Goal: Transaction & Acquisition: Purchase product/service

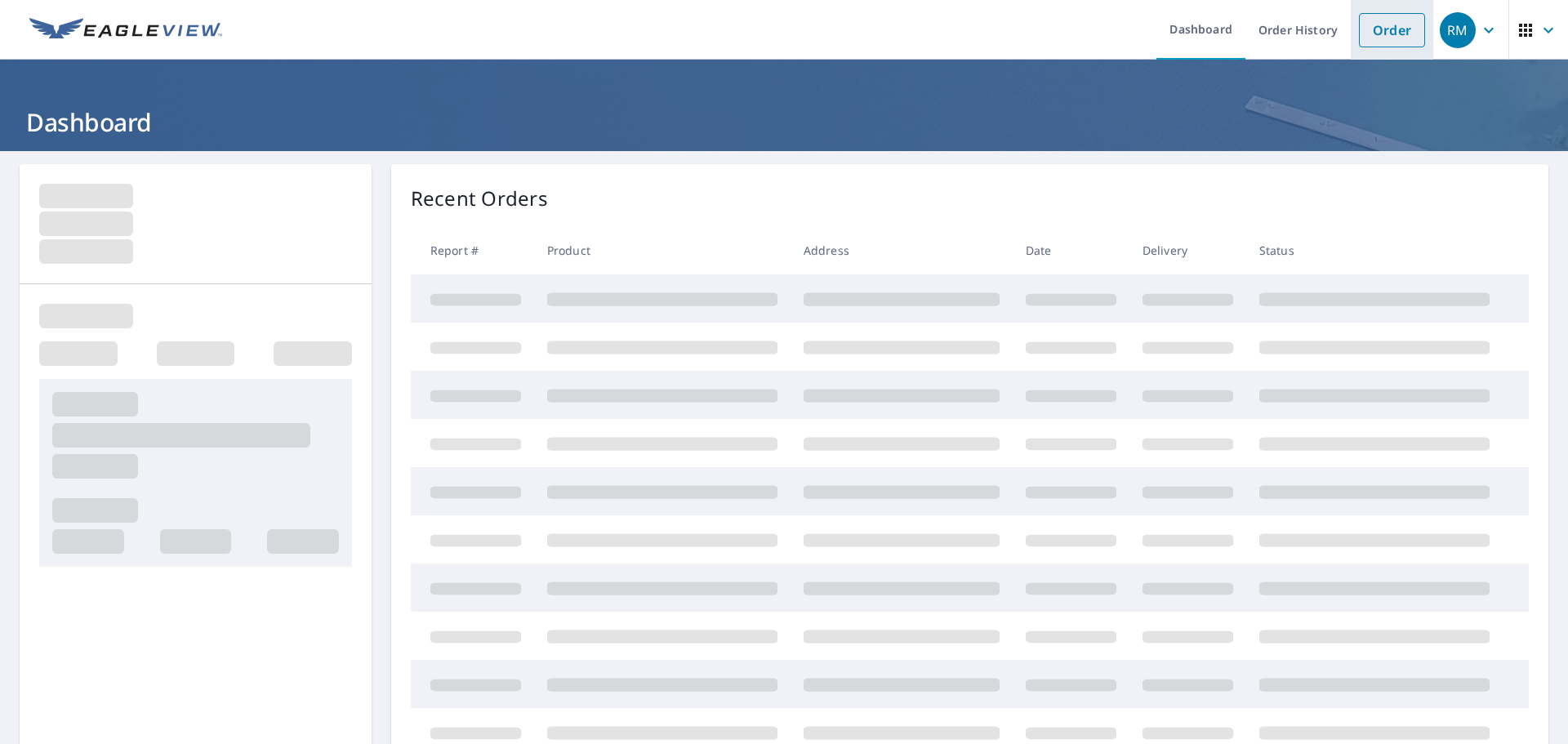
click at [1385, 37] on link "Order" at bounding box center [1392, 30] width 66 height 34
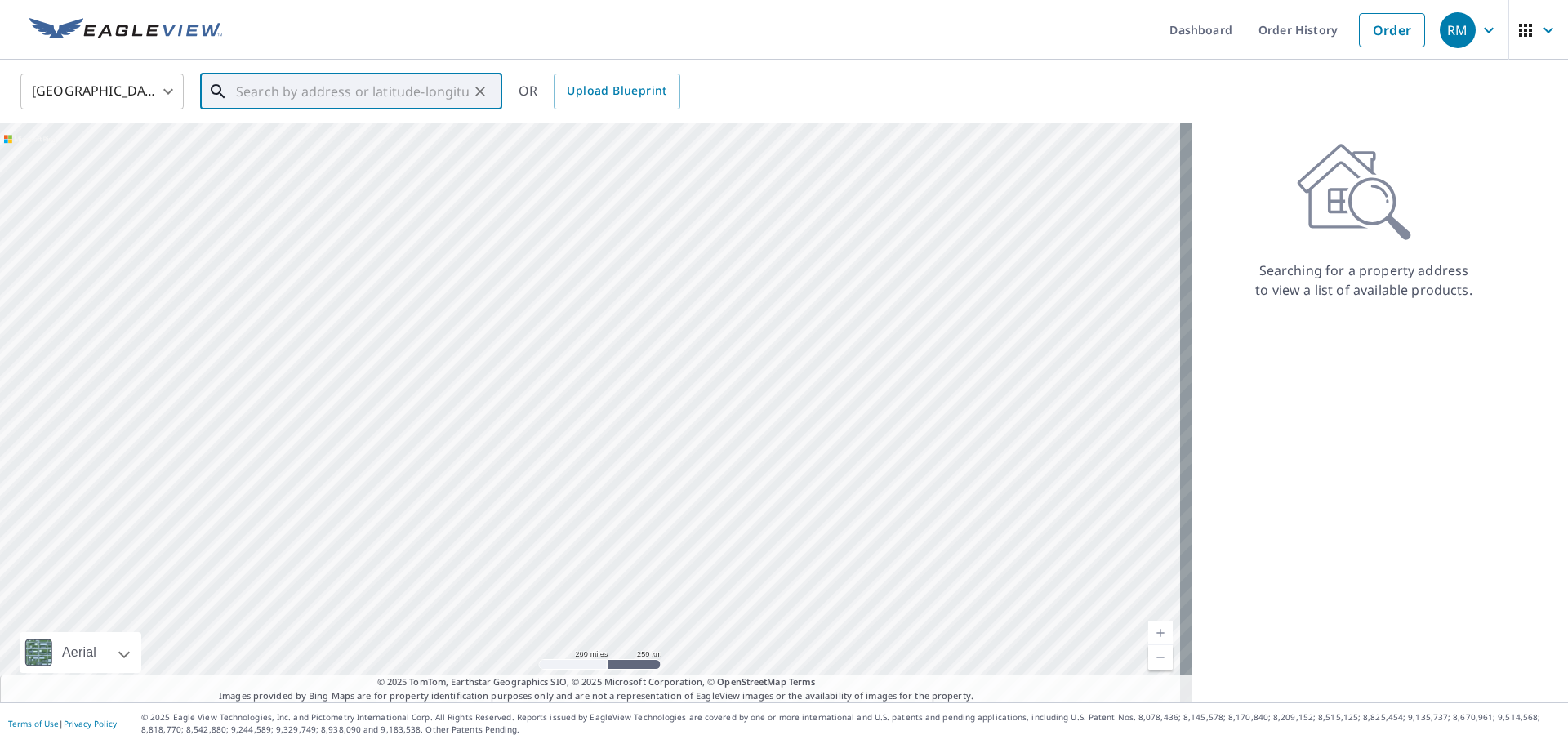
paste input "[STREET_ADDRESS]"
click at [285, 145] on span "1026 10th Street Ct NW" at bounding box center [361, 138] width 257 height 19
type input "1026 10th Street Ct NW Hickory, NC 28601"
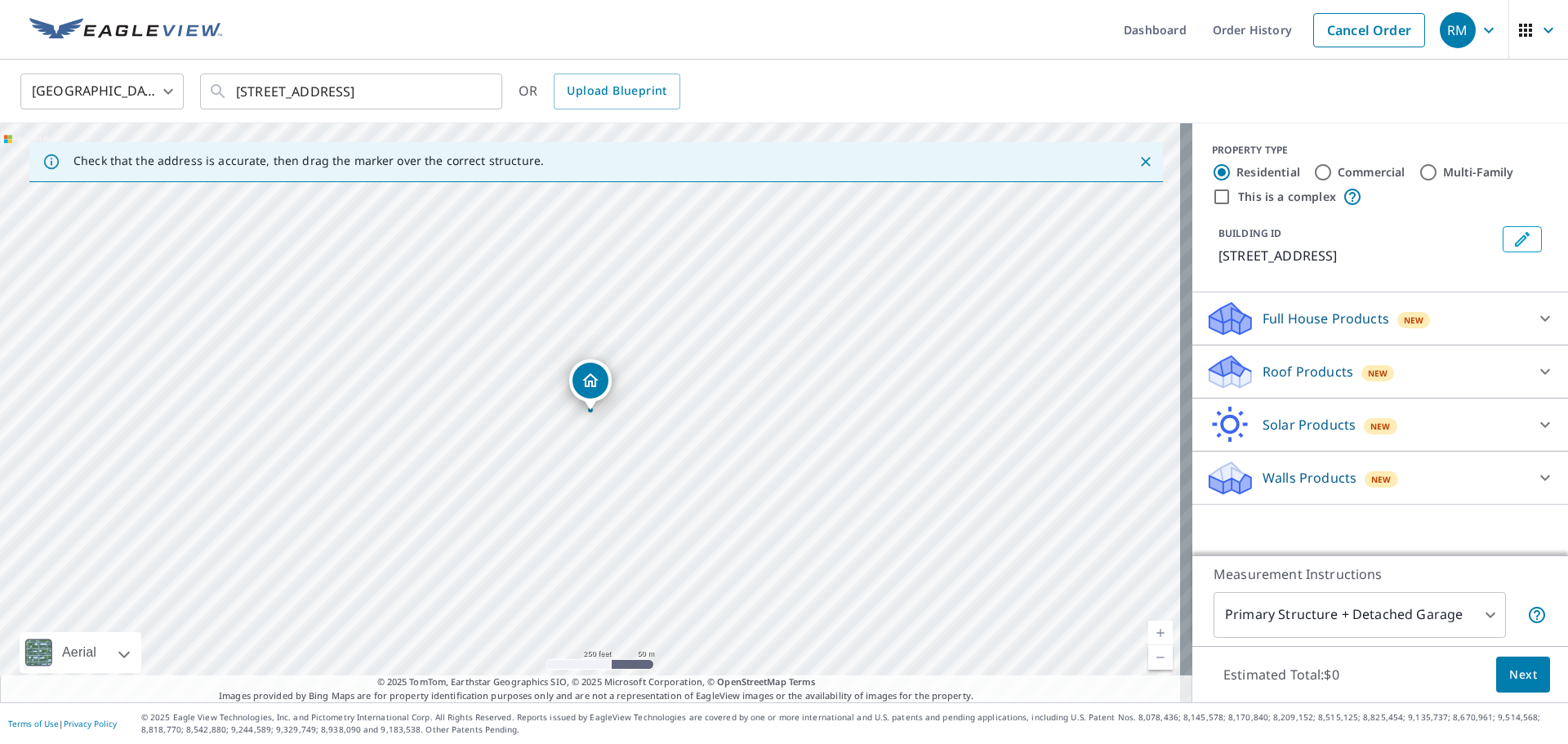
click at [1321, 358] on div "Roof Products New" at bounding box center [1366, 372] width 320 height 39
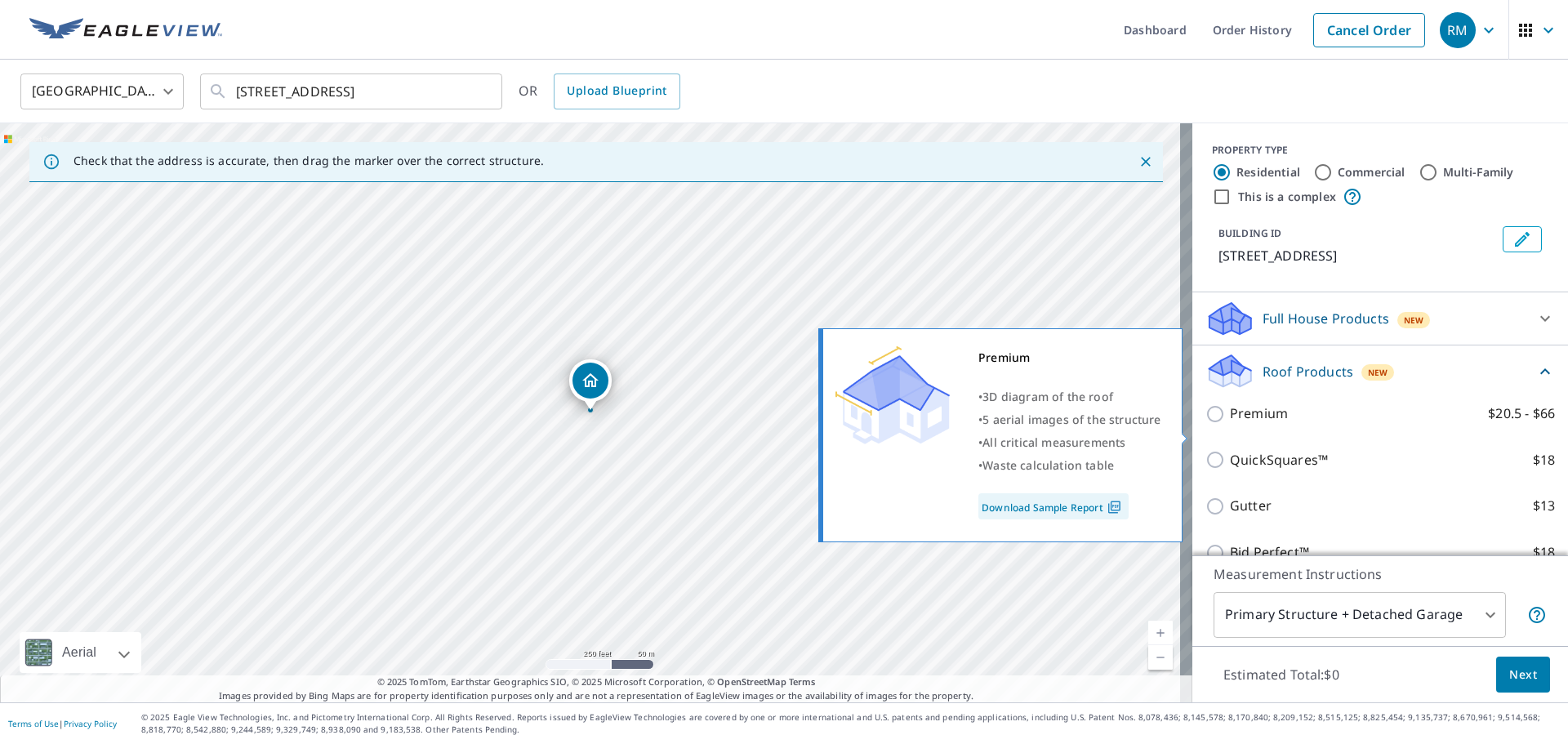
click at [1208, 424] on input "Premium $20.5 - $66" at bounding box center [1217, 414] width 24 height 19
checkbox input "true"
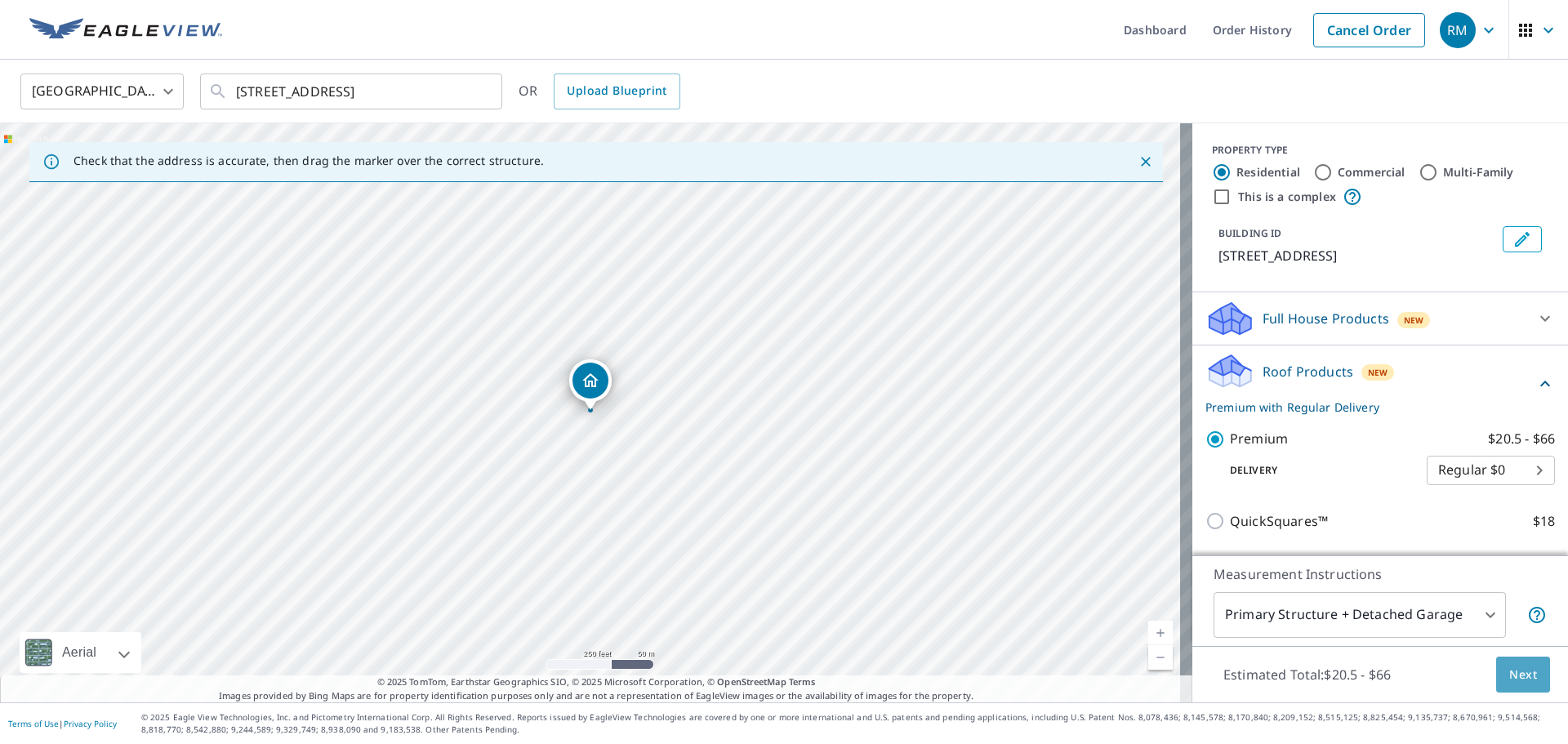
click at [1515, 675] on span "Next" at bounding box center [1523, 674] width 28 height 20
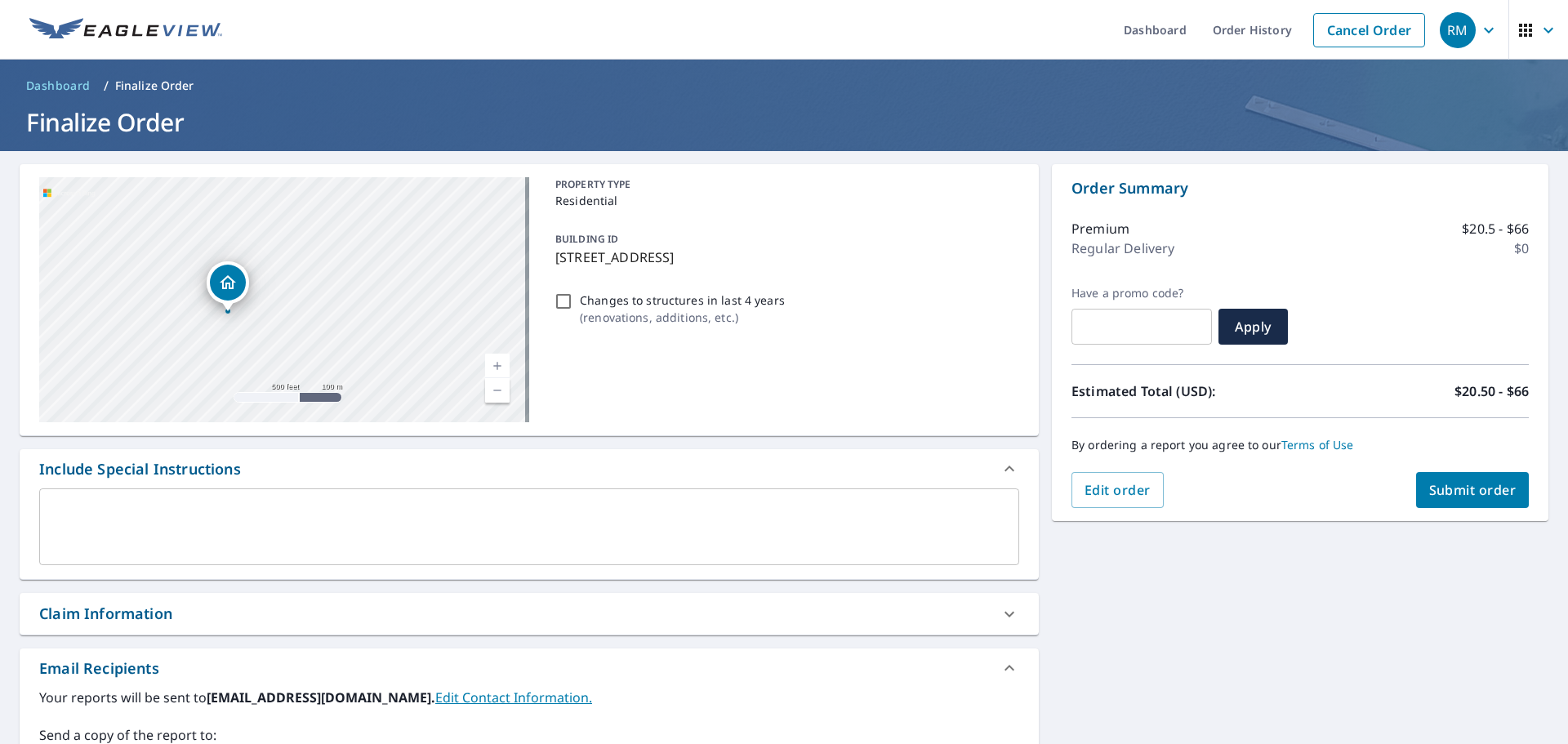
drag, startPoint x: 231, startPoint y: 258, endPoint x: 309, endPoint y: 424, distance: 183.4
click at [309, 424] on div "1026 10th Street Ct NW Hickory, NC 28601 Aerial Road A standard road map Aerial…" at bounding box center [529, 300] width 1019 height 272
click at [319, 419] on div "1026 10th Street Ct NW Hickory, NC 28601" at bounding box center [284, 299] width 490 height 245
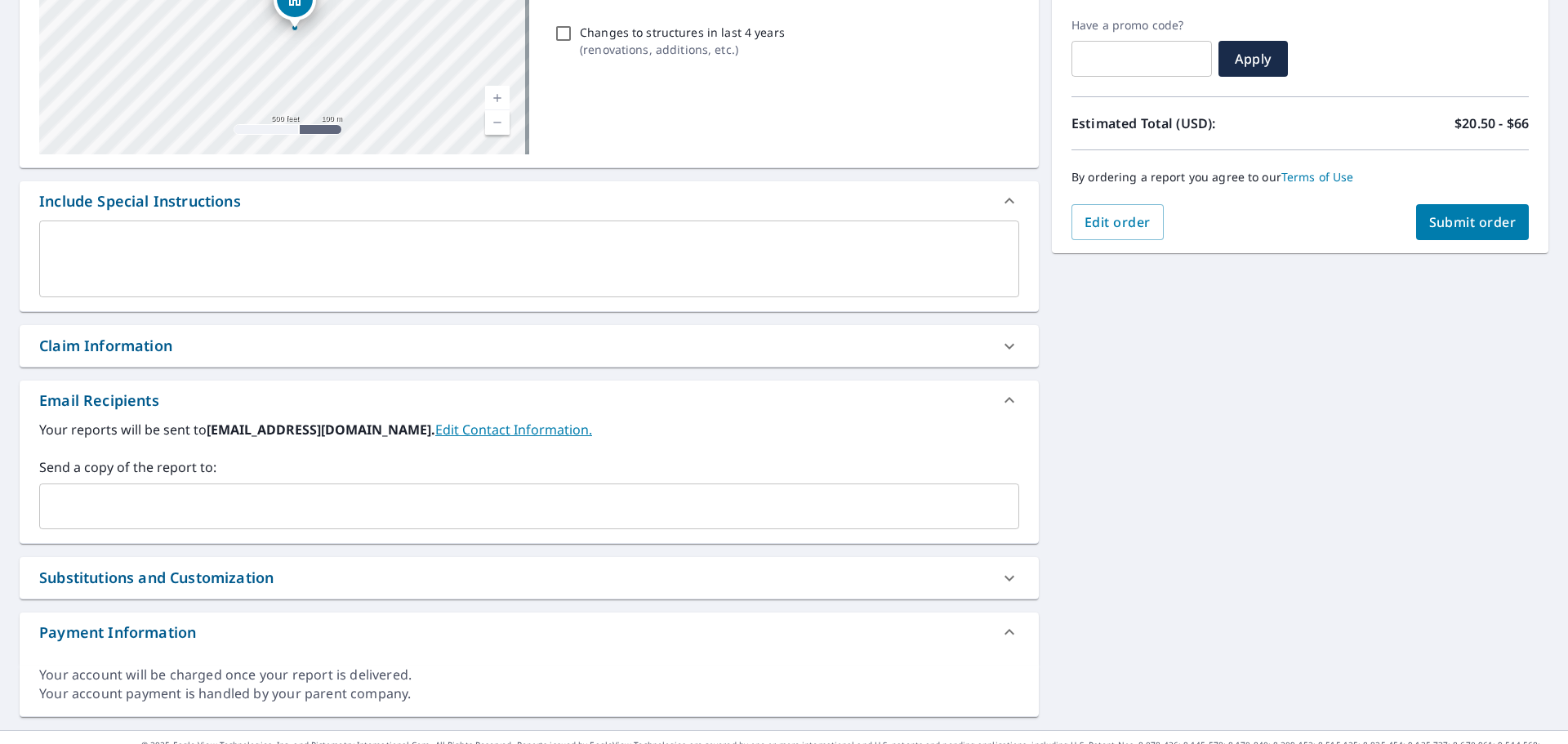
scroll to position [295, 0]
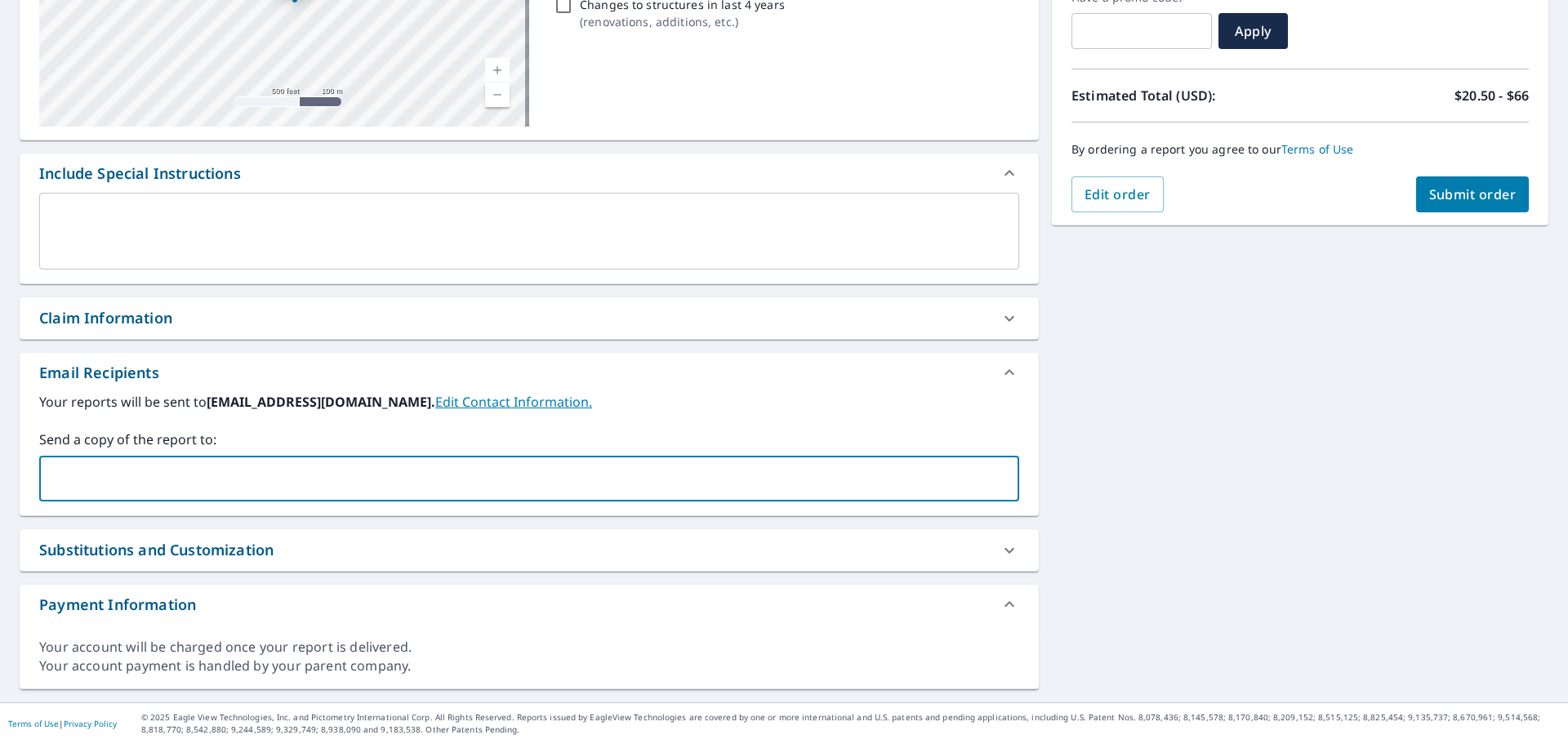
click at [241, 477] on input "text" at bounding box center [516, 478] width 940 height 31
type input "james.johnson@abcsupply.com"
click at [1456, 203] on button "Submit order" at bounding box center [1472, 194] width 113 height 36
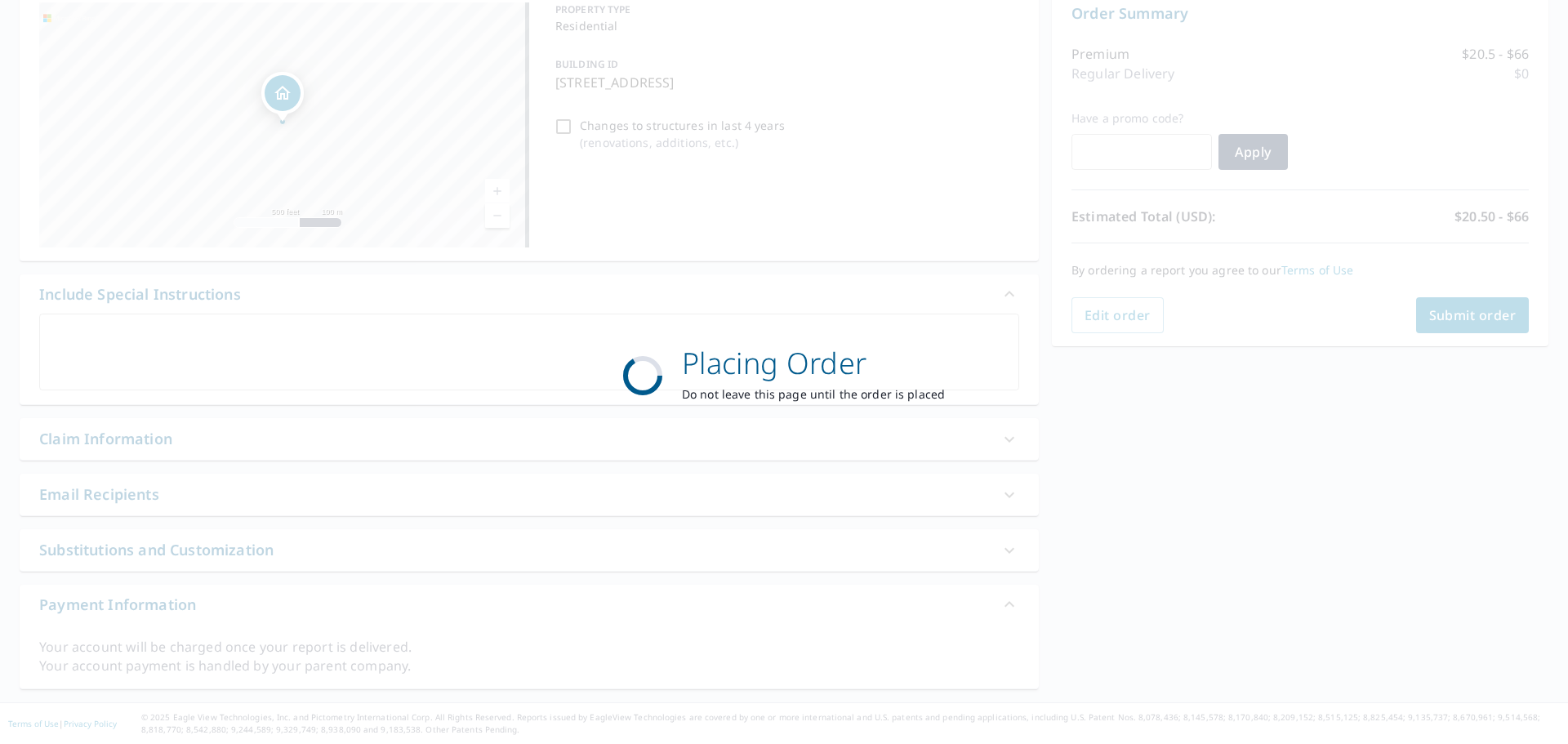
scroll to position [174, 0]
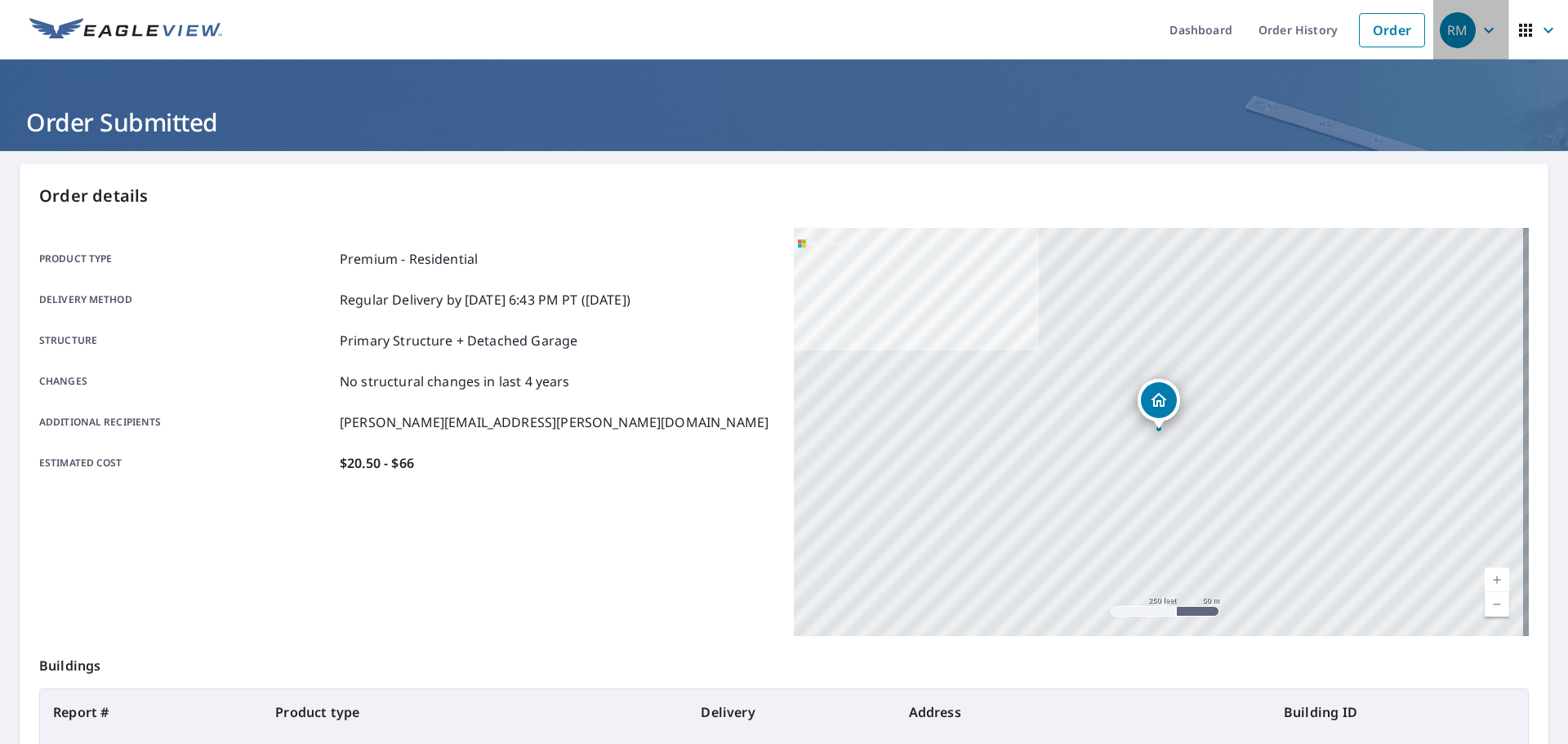
click at [1482, 15] on span "RM" at bounding box center [1471, 30] width 62 height 39
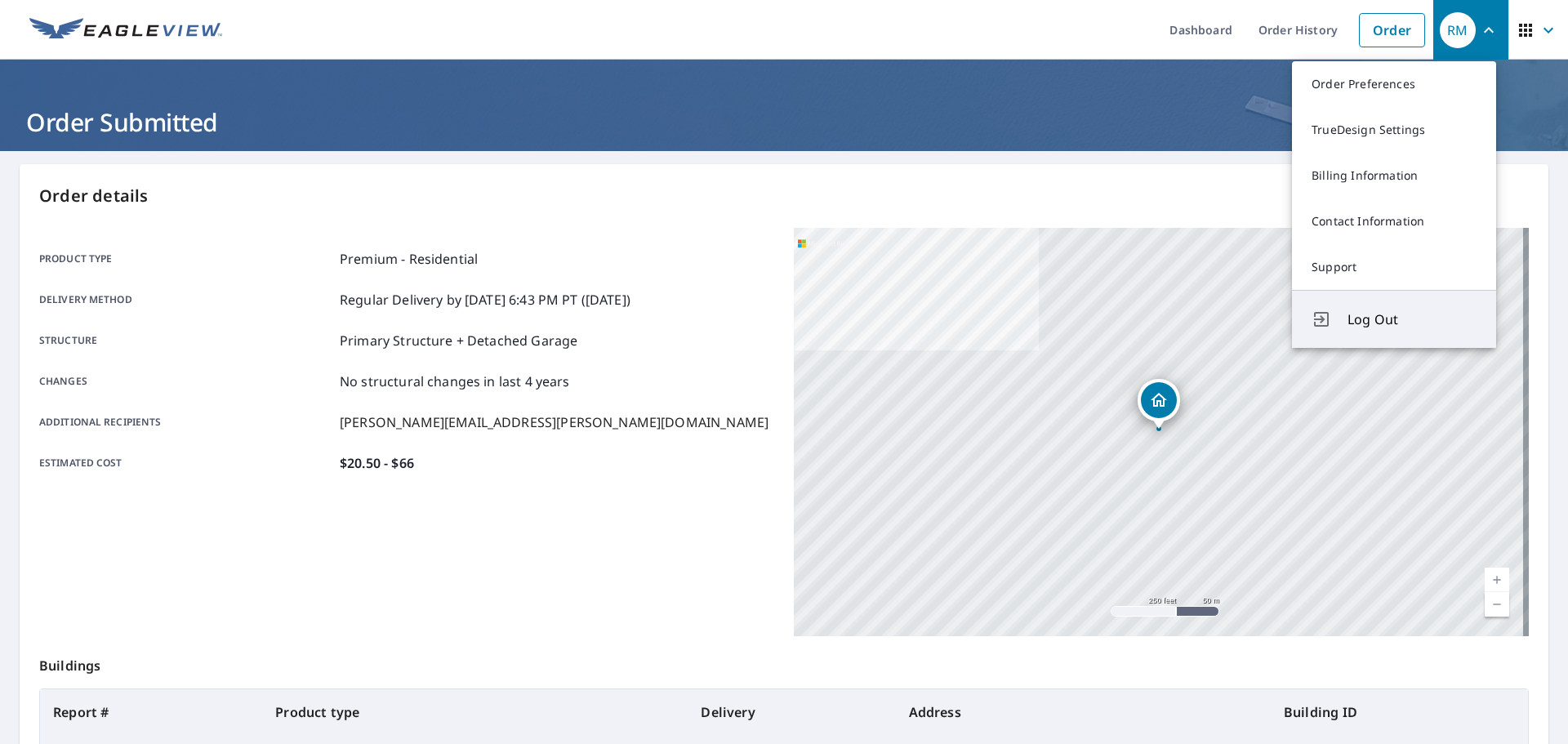
click at [1394, 321] on span "Log Out" at bounding box center [1412, 319] width 129 height 19
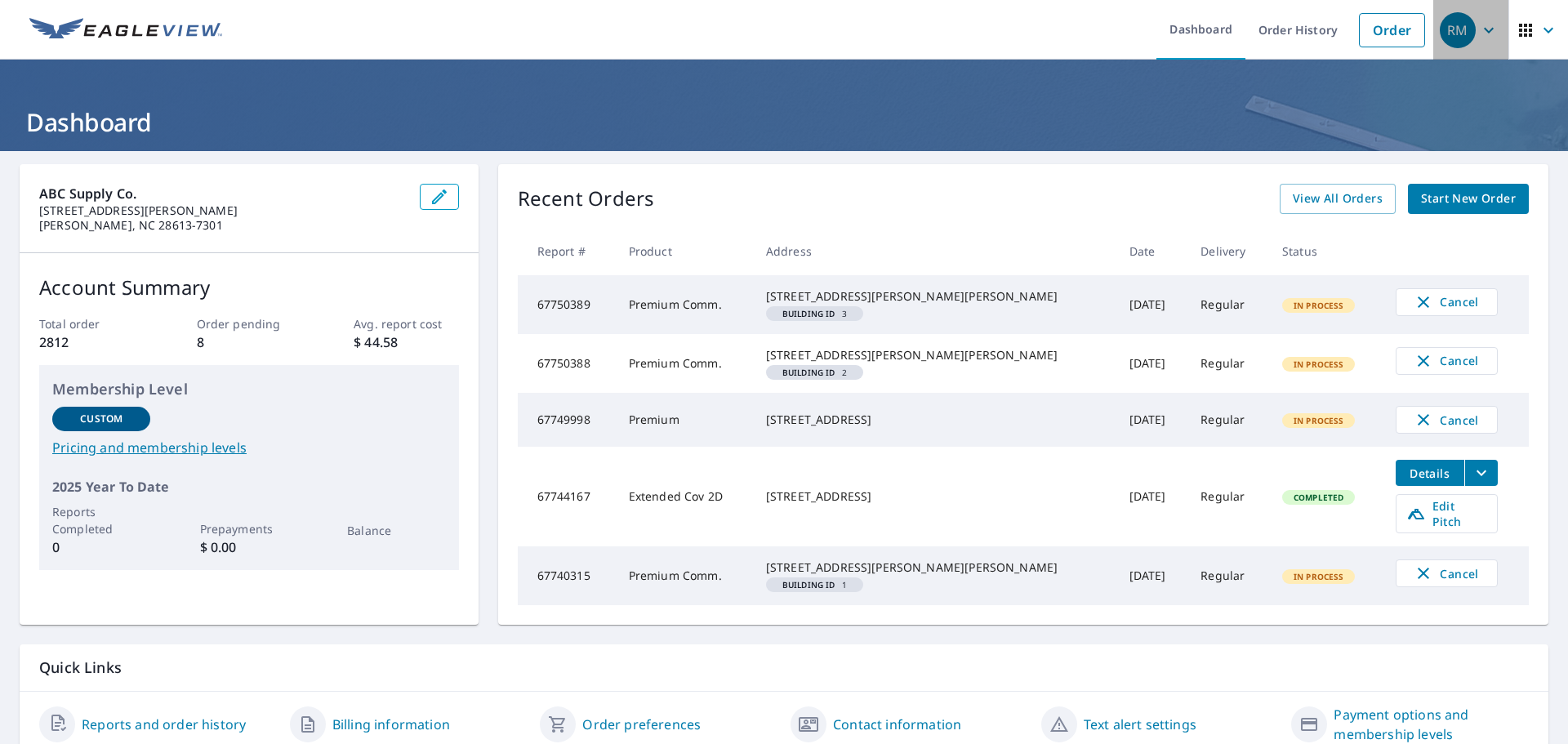
drag, startPoint x: 1479, startPoint y: 34, endPoint x: 1468, endPoint y: 53, distance: 22.0
click at [1479, 34] on icon "button" at bounding box center [1488, 29] width 19 height 19
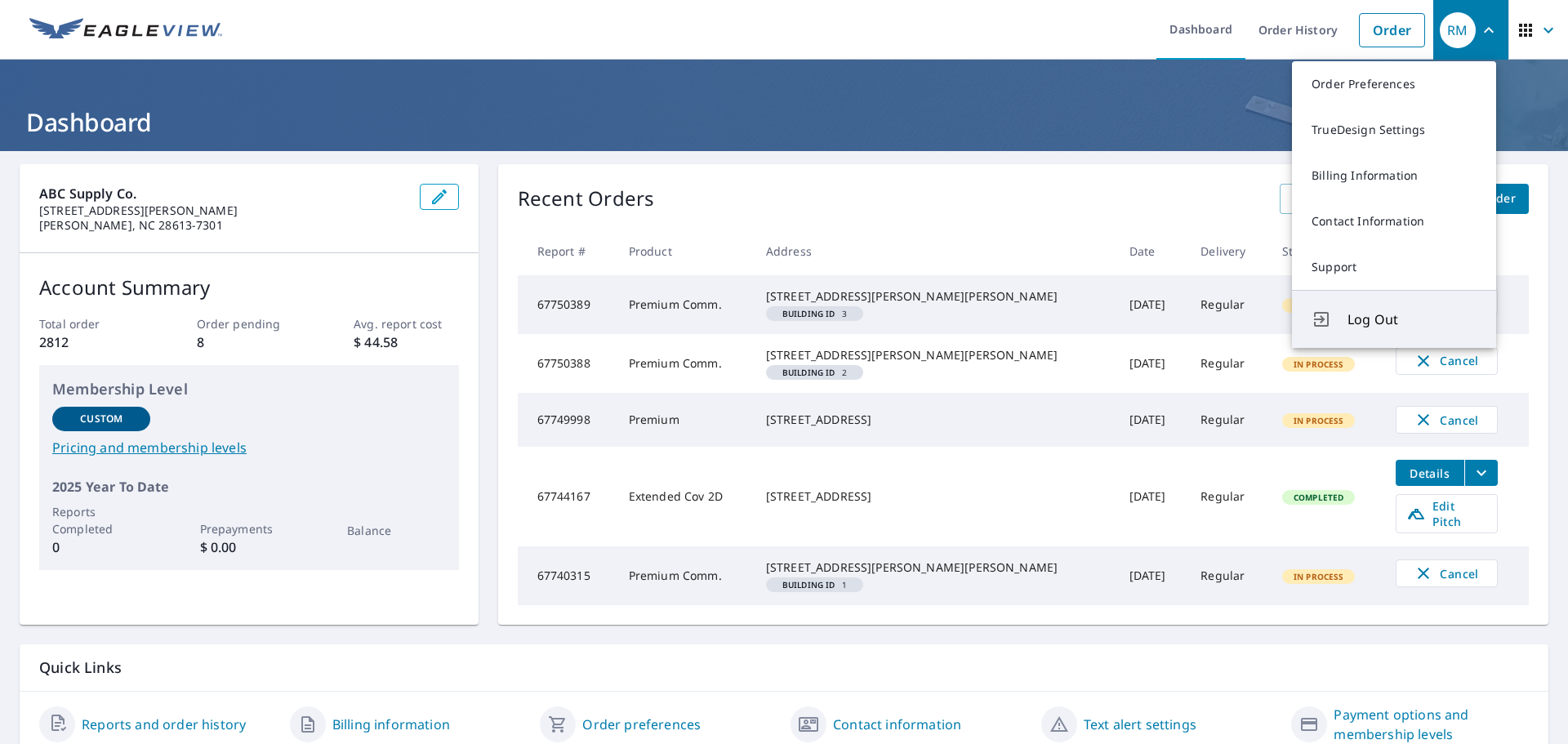
click at [1390, 313] on span "Log Out" at bounding box center [1412, 319] width 129 height 19
